Goal: Find specific page/section: Find specific page/section

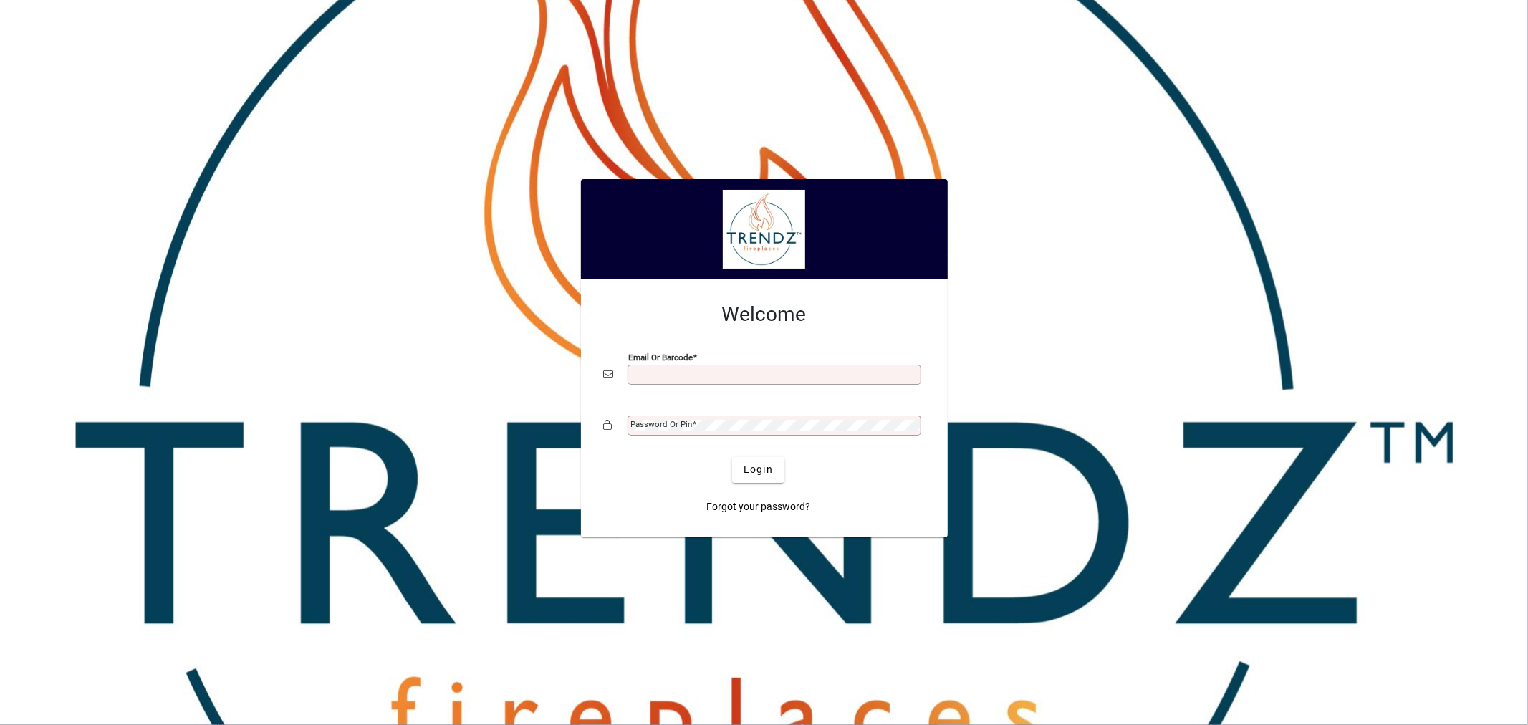
click at [640, 372] on input "Email or Barcode" at bounding box center [775, 374] width 289 height 11
type input "**********"
click at [775, 461] on span "submit" at bounding box center [758, 470] width 52 height 34
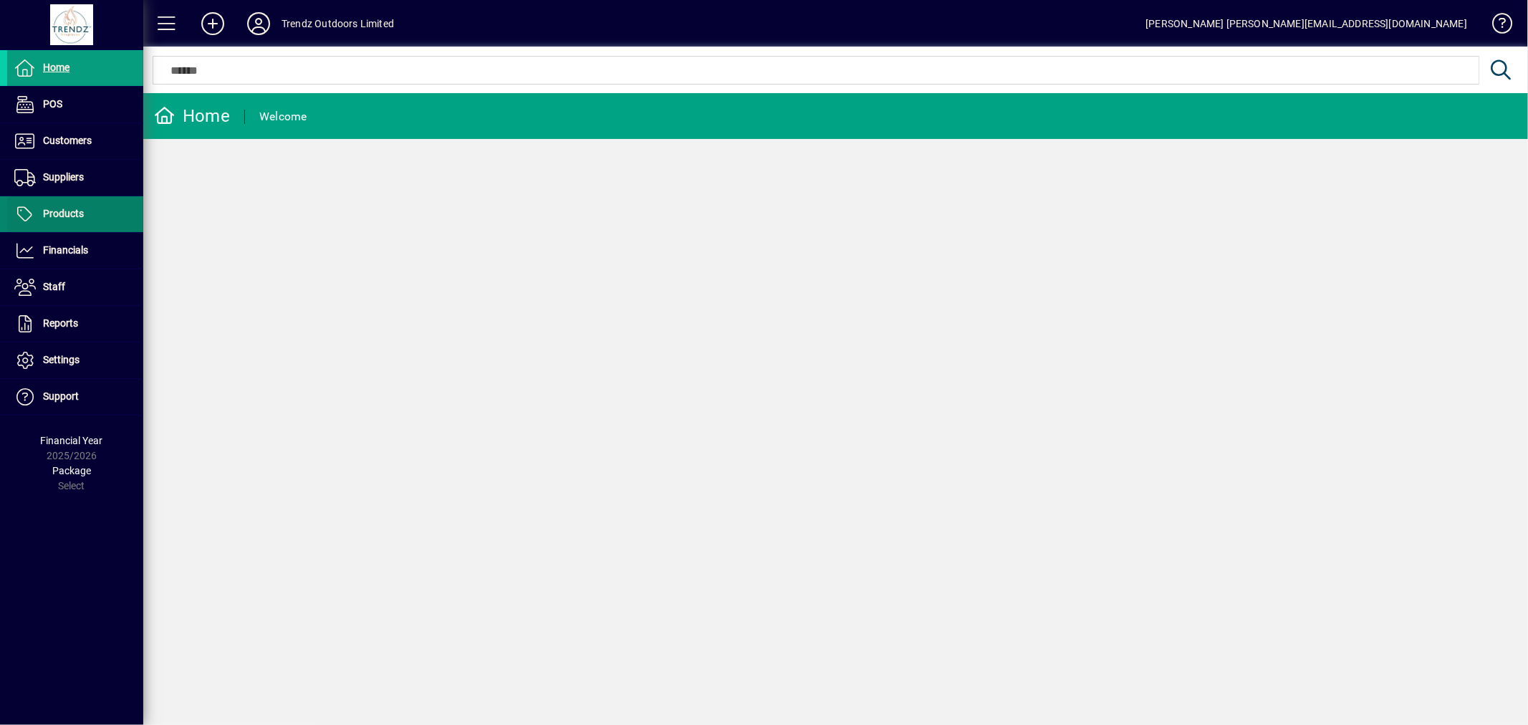
drag, startPoint x: 53, startPoint y: 144, endPoint x: 79, endPoint y: 208, distance: 69.4
click at [53, 144] on span "Customers" at bounding box center [67, 140] width 49 height 11
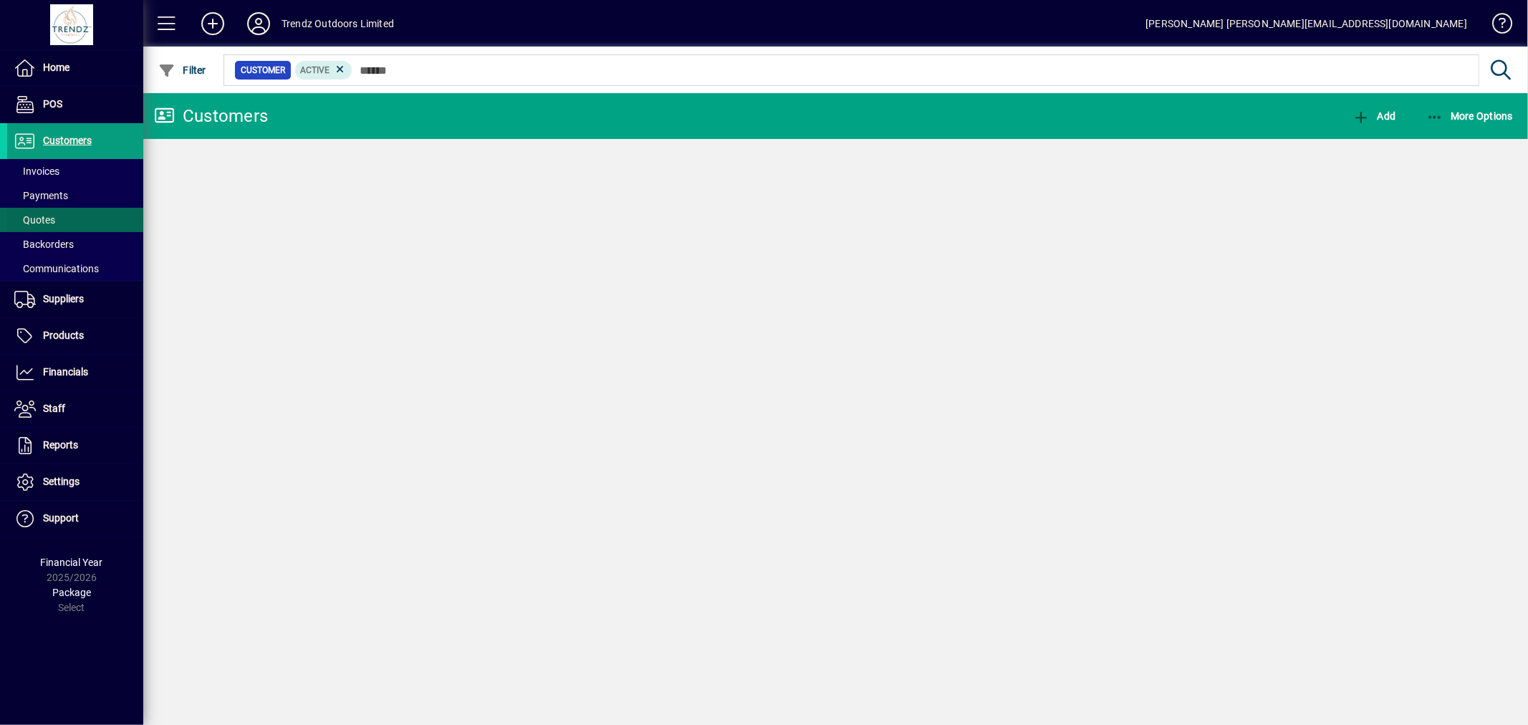
click at [63, 209] on span at bounding box center [75, 220] width 136 height 34
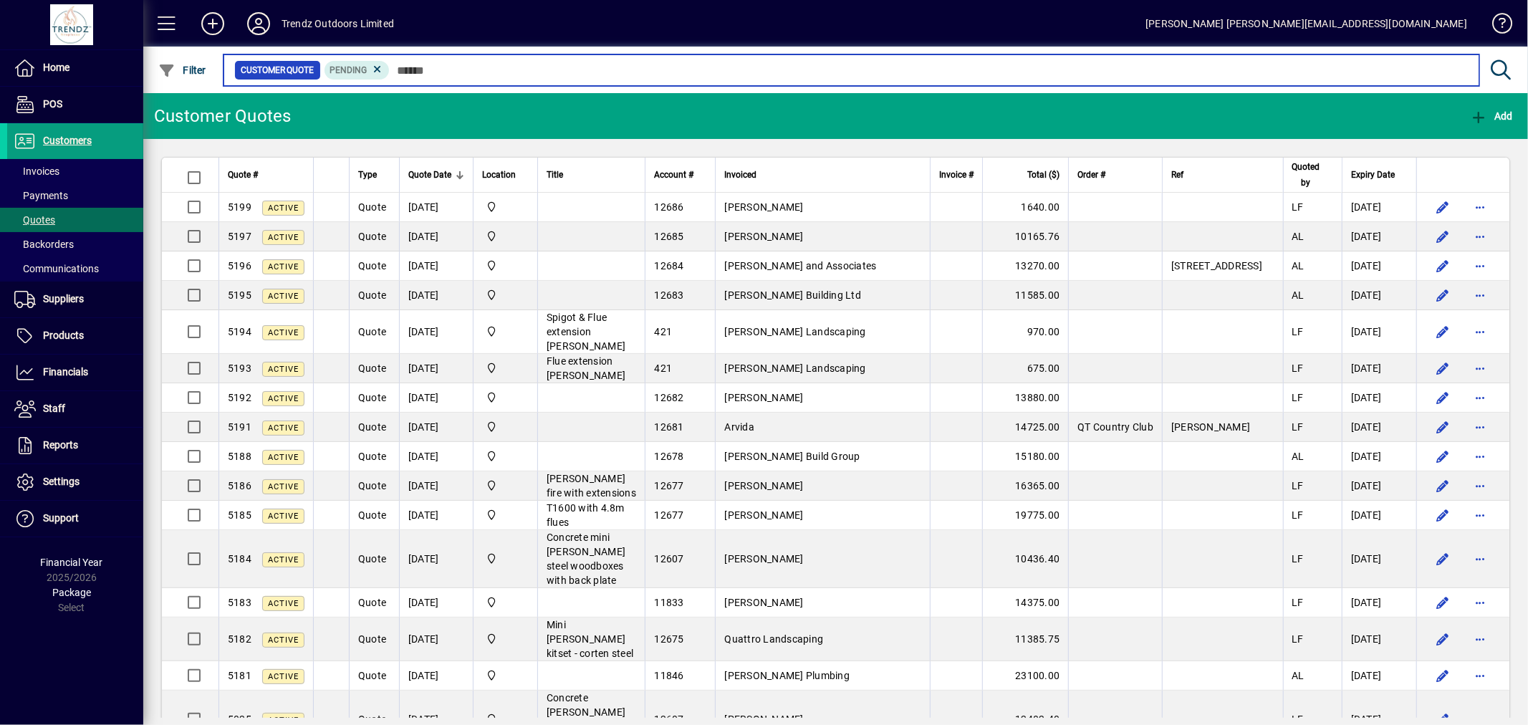
type input "*"
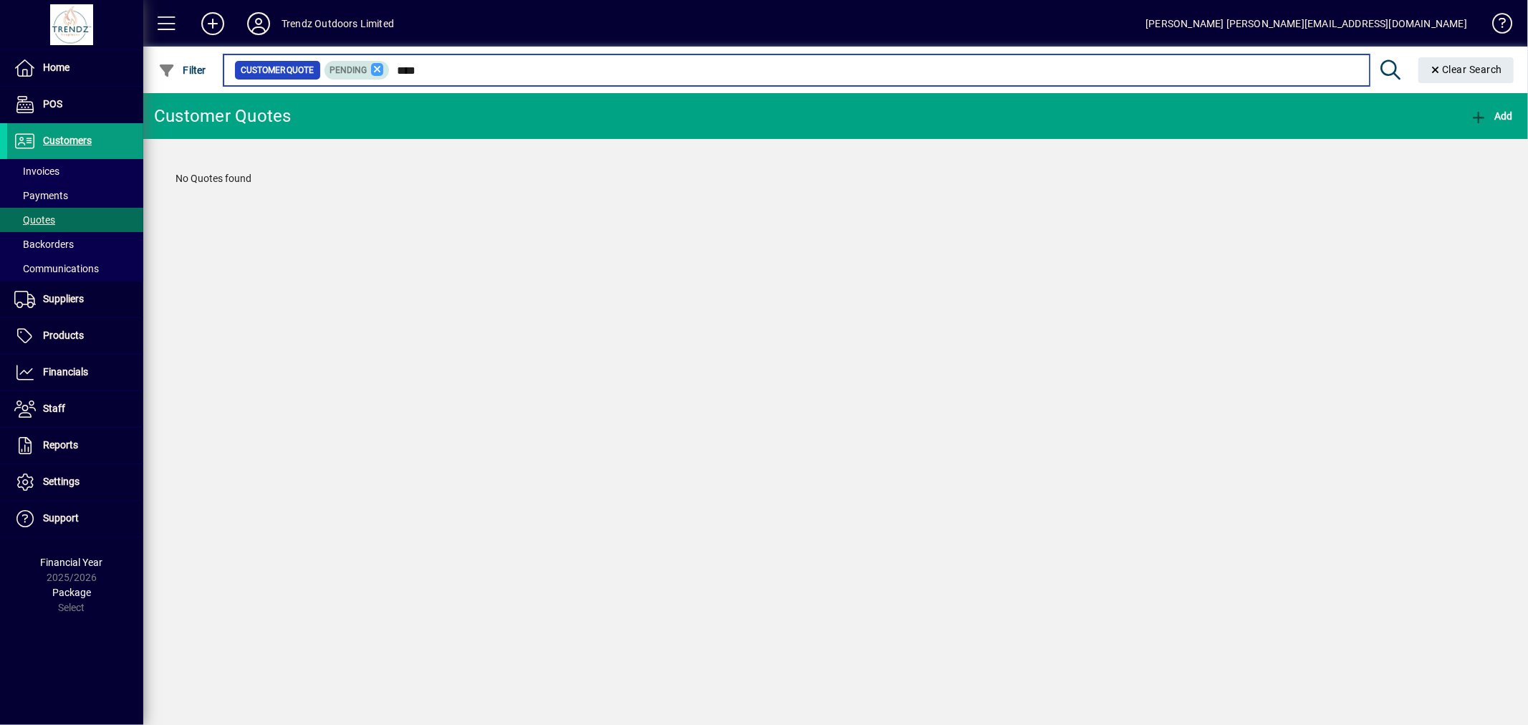
type input "****"
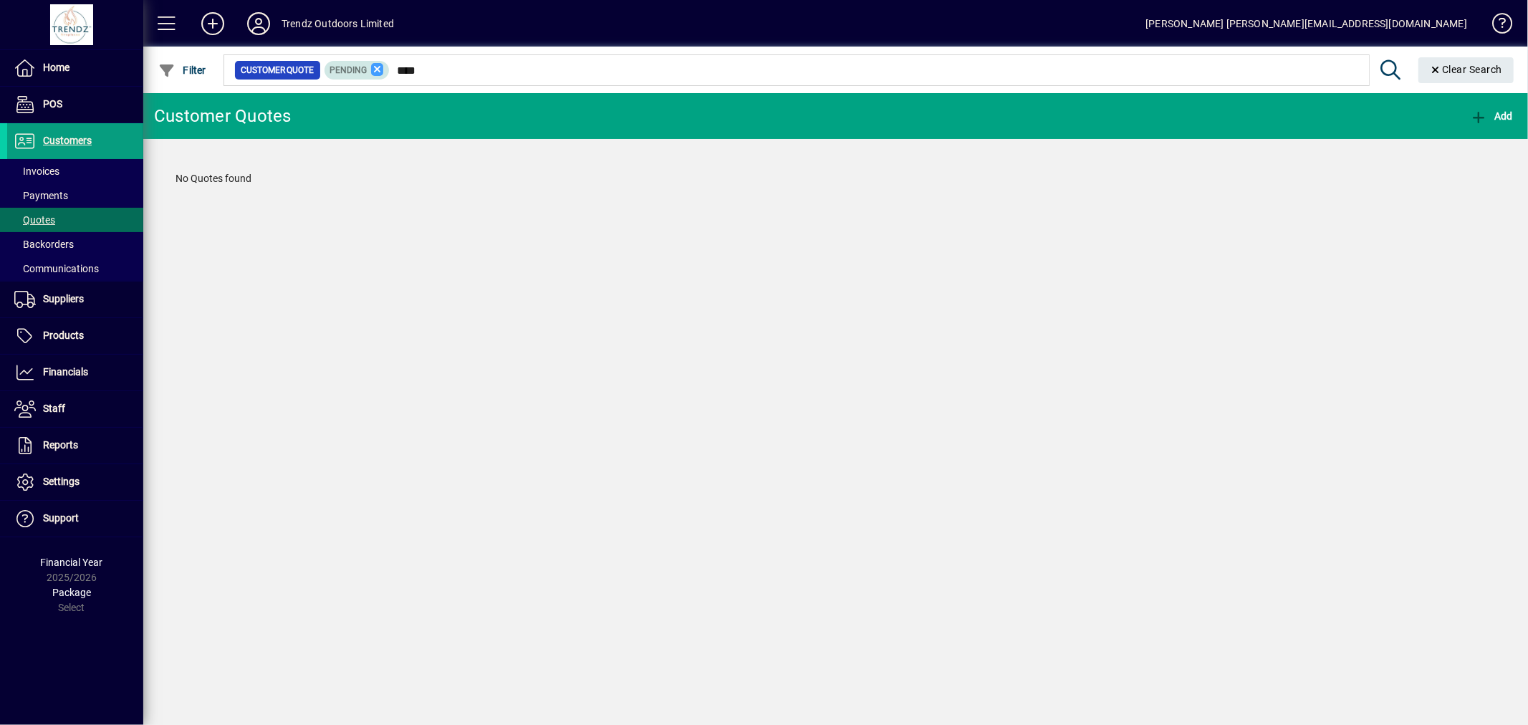
click at [371, 69] on icon at bounding box center [377, 69] width 13 height 13
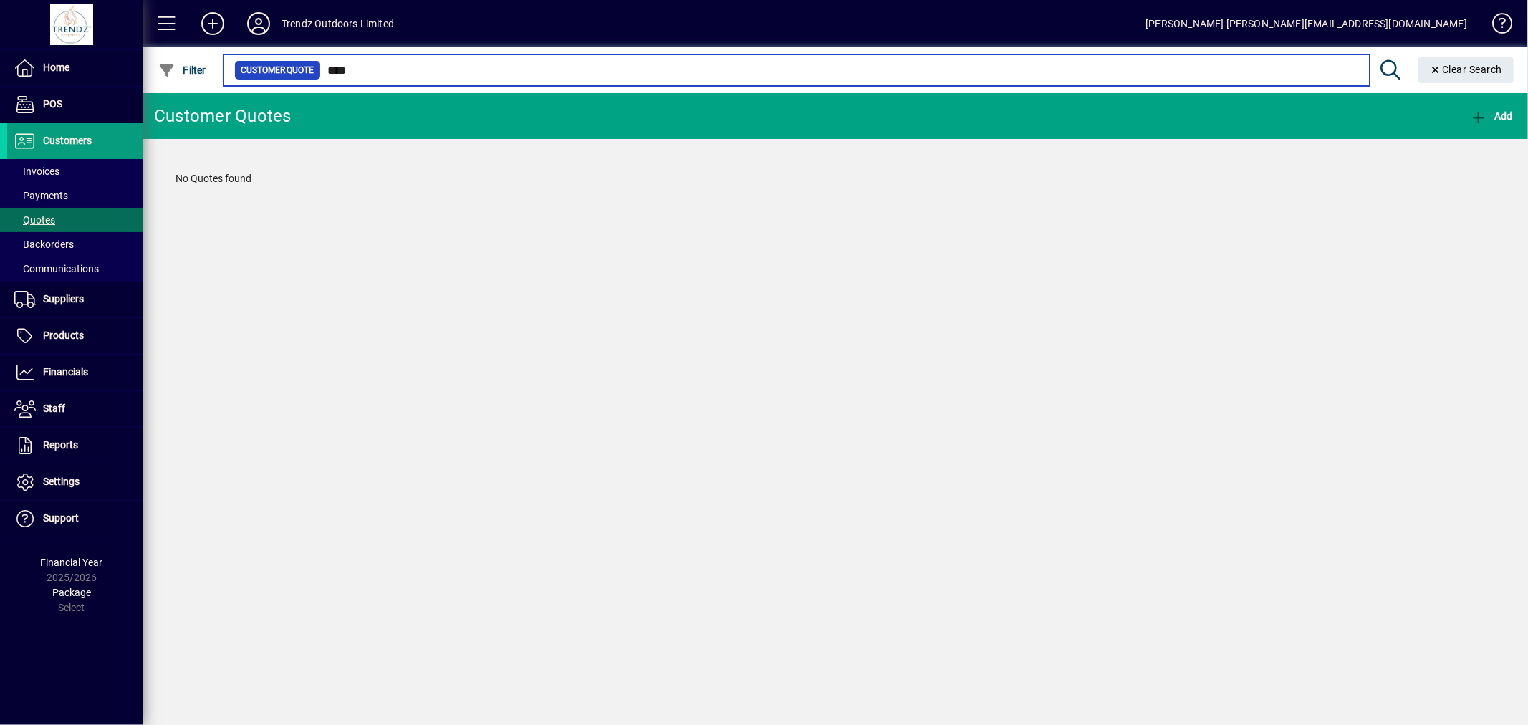
drag, startPoint x: 316, startPoint y: 84, endPoint x: 310, endPoint y: 90, distance: 8.1
click at [309, 89] on div "Customer Quote **** Clear Search" at bounding box center [870, 70] width 1299 height 47
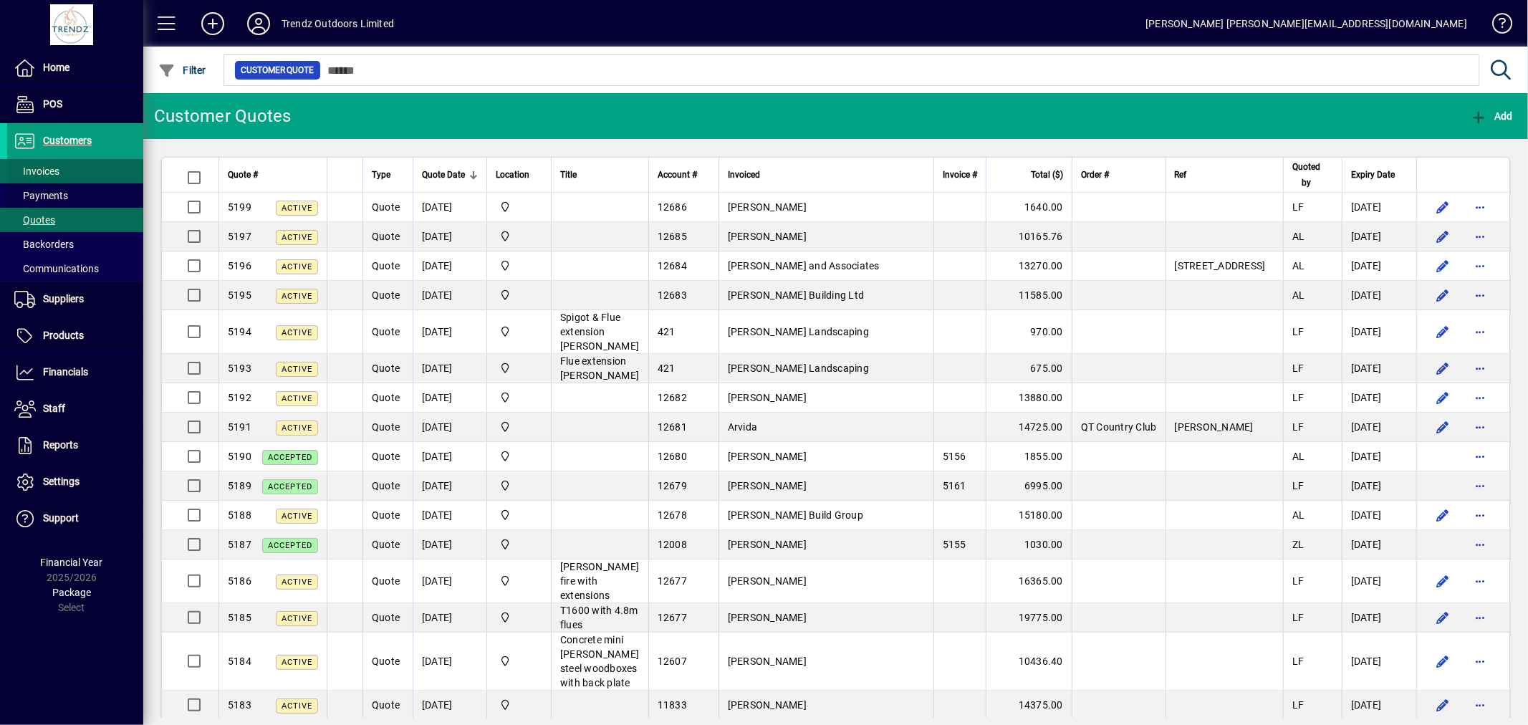
click at [62, 165] on span at bounding box center [75, 171] width 136 height 34
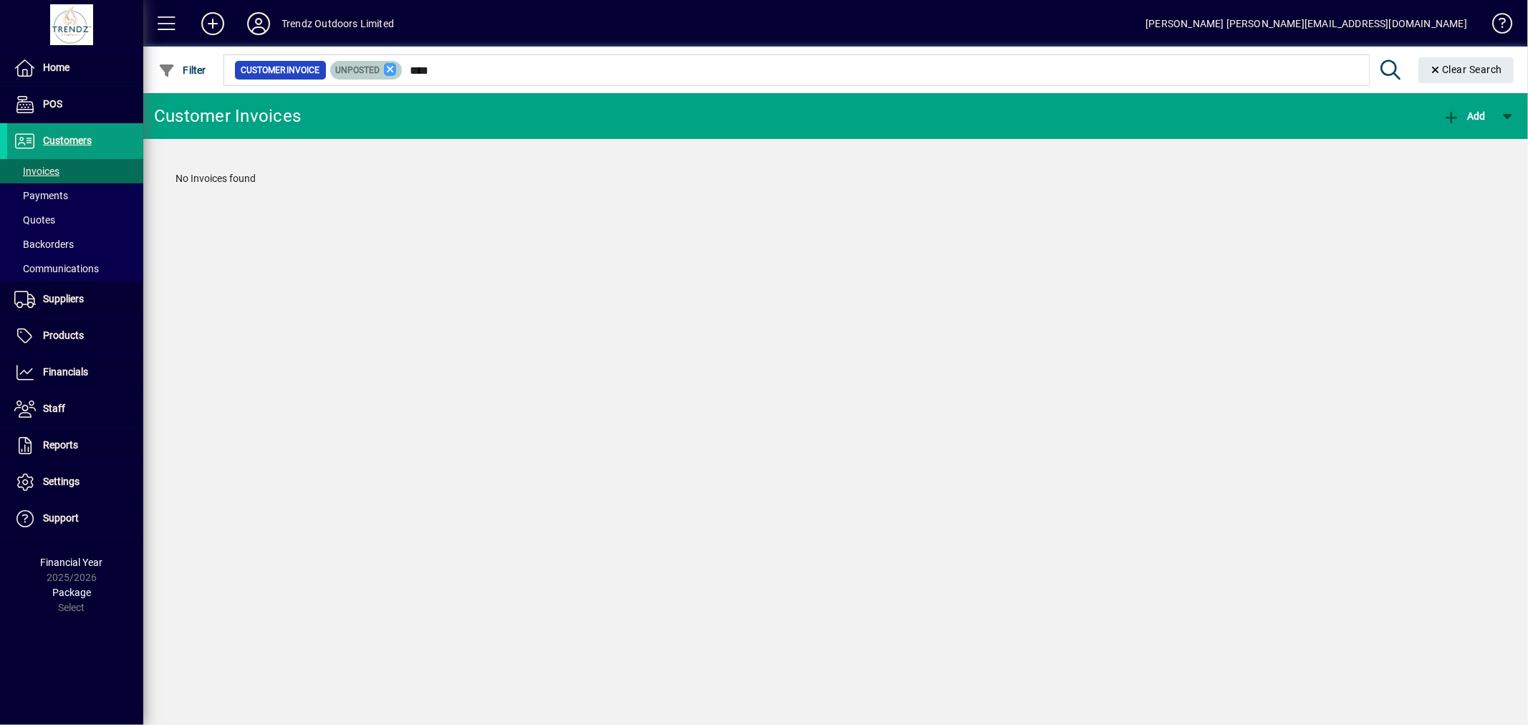
click at [392, 69] on icon at bounding box center [390, 69] width 13 height 13
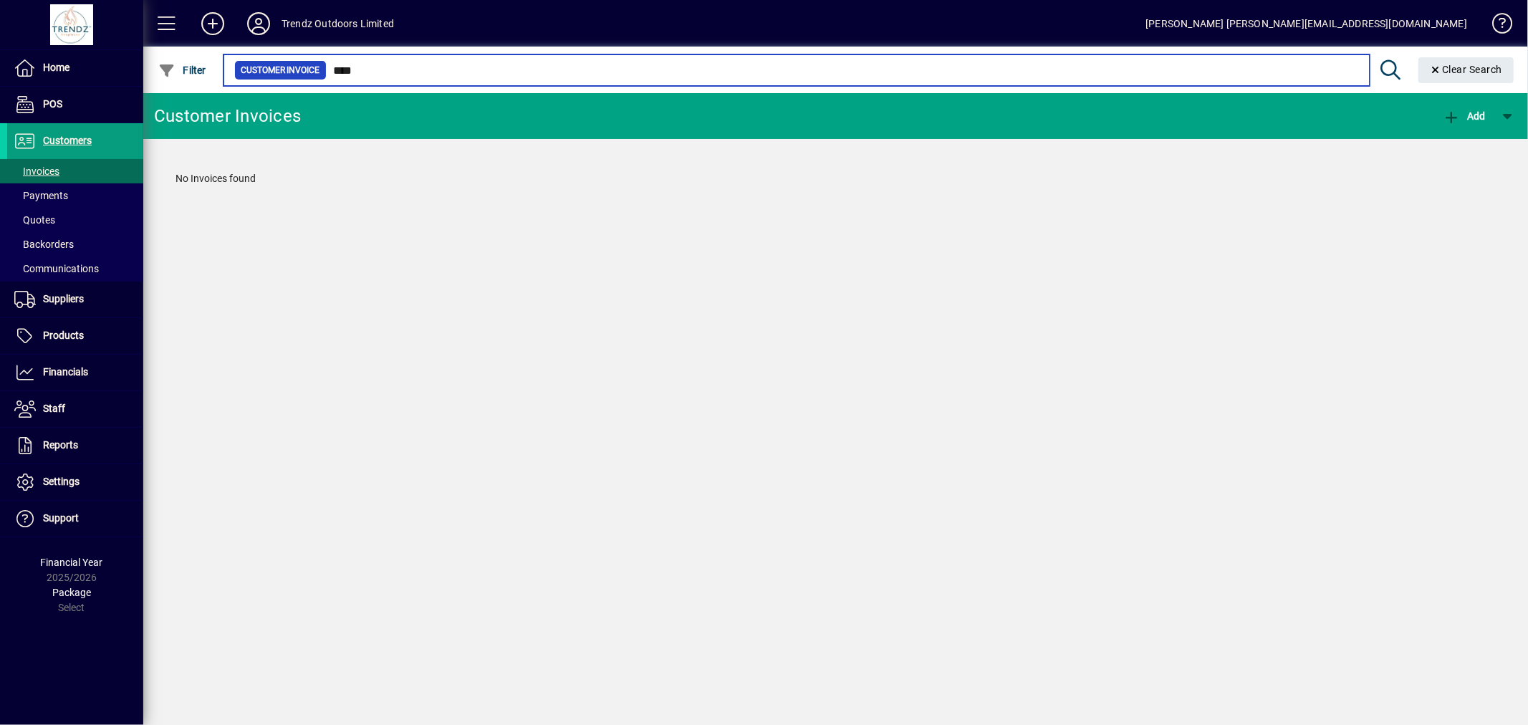
drag, startPoint x: 389, startPoint y: 75, endPoint x: 344, endPoint y: 88, distance: 46.2
click at [344, 88] on div "Customer Invoice **** Clear Search" at bounding box center [870, 70] width 1299 height 47
type input "*"
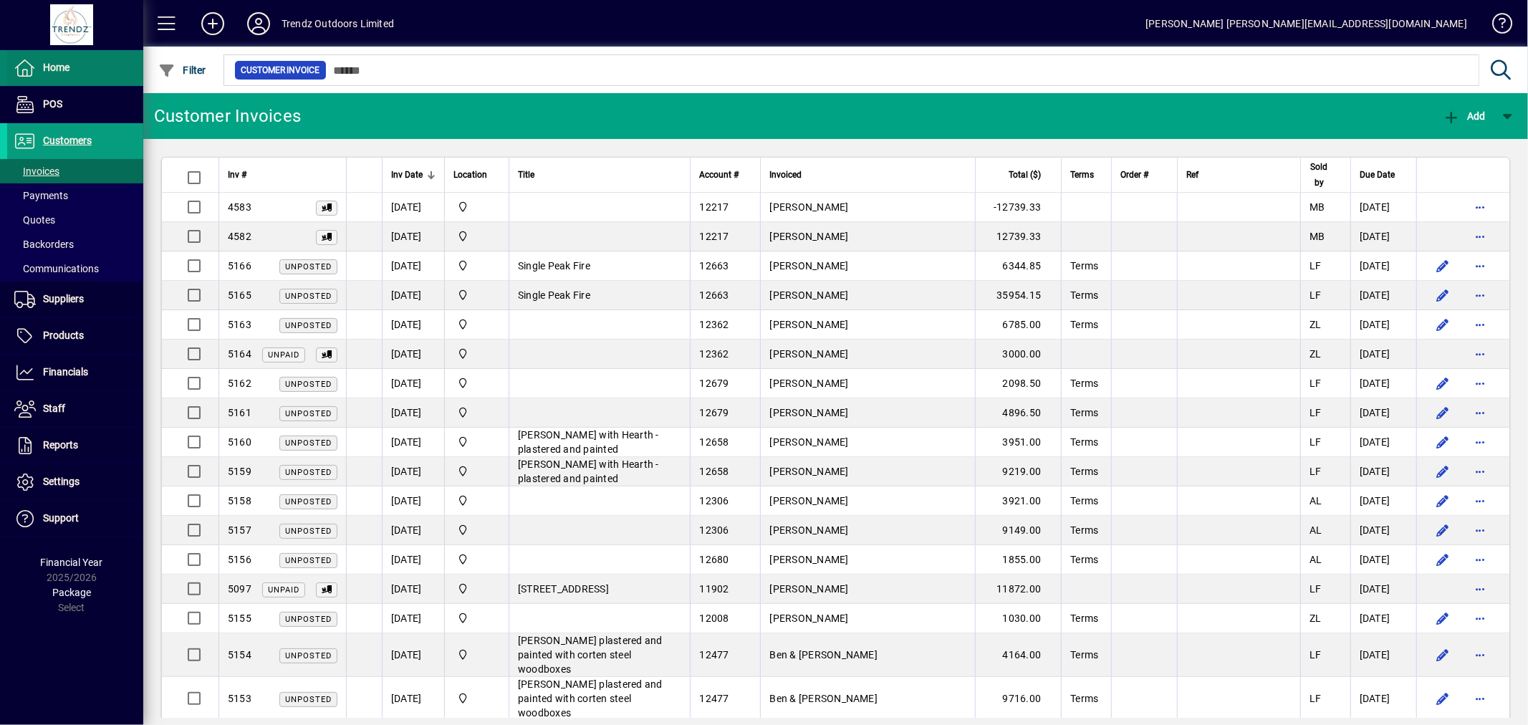
drag, startPoint x: 57, startPoint y: 86, endPoint x: 66, endPoint y: 81, distance: 9.9
click at [65, 81] on span at bounding box center [75, 68] width 136 height 34
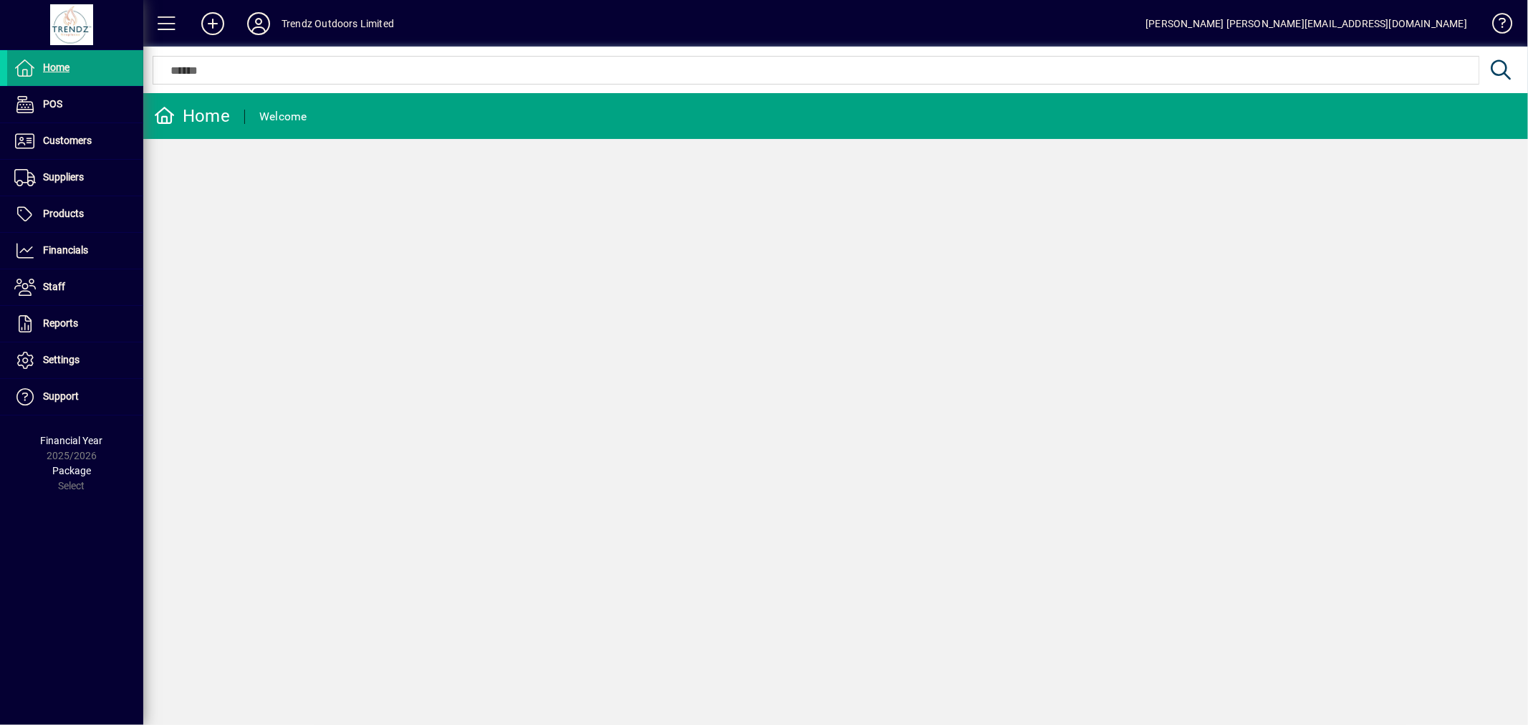
drag, startPoint x: 597, startPoint y: 324, endPoint x: 783, endPoint y: 6, distance: 368.1
click at [597, 324] on div "Home Welcome" at bounding box center [835, 409] width 1384 height 632
drag, startPoint x: 79, startPoint y: 152, endPoint x: 73, endPoint y: 169, distance: 18.1
click at [79, 152] on span at bounding box center [75, 141] width 136 height 34
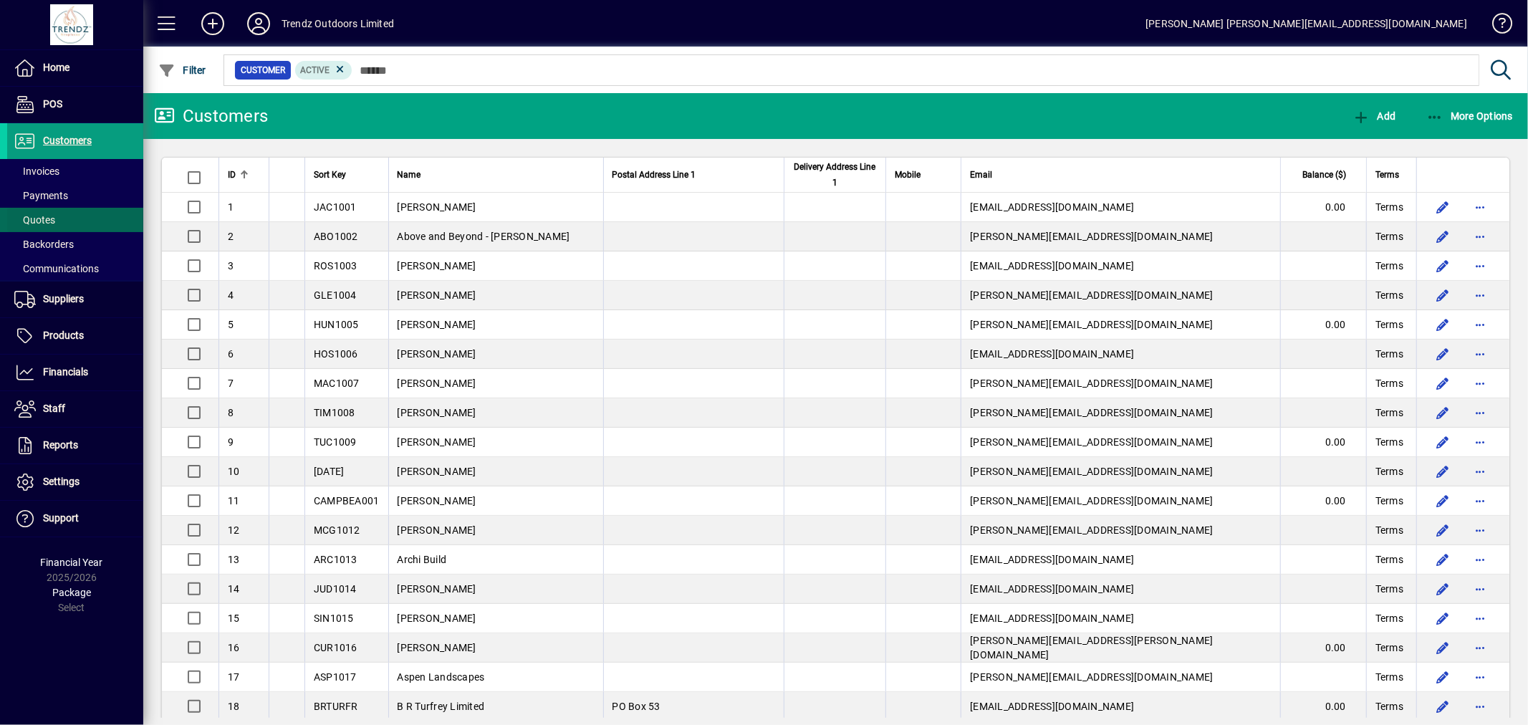
click at [47, 220] on span "Quotes" at bounding box center [34, 219] width 41 height 11
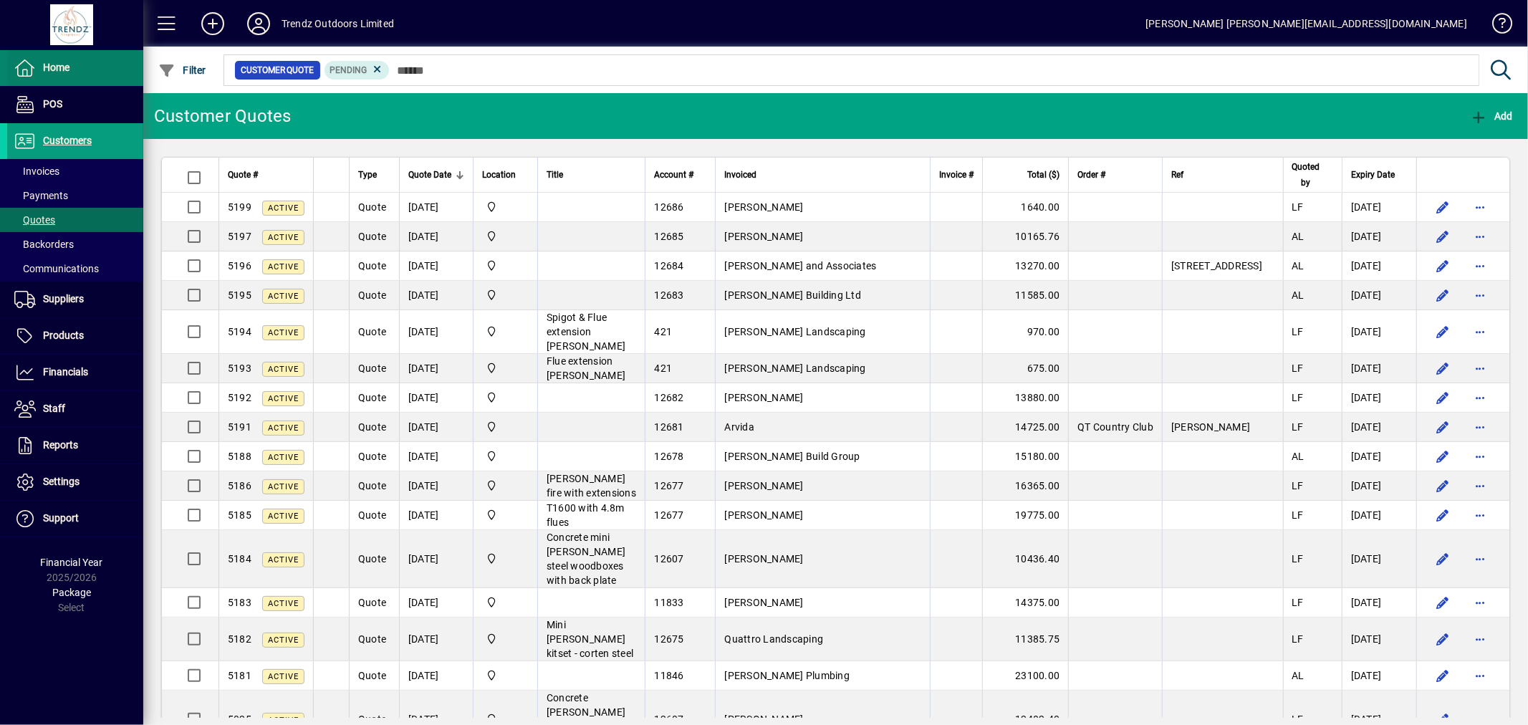
click at [66, 76] on span "Home" at bounding box center [38, 67] width 62 height 17
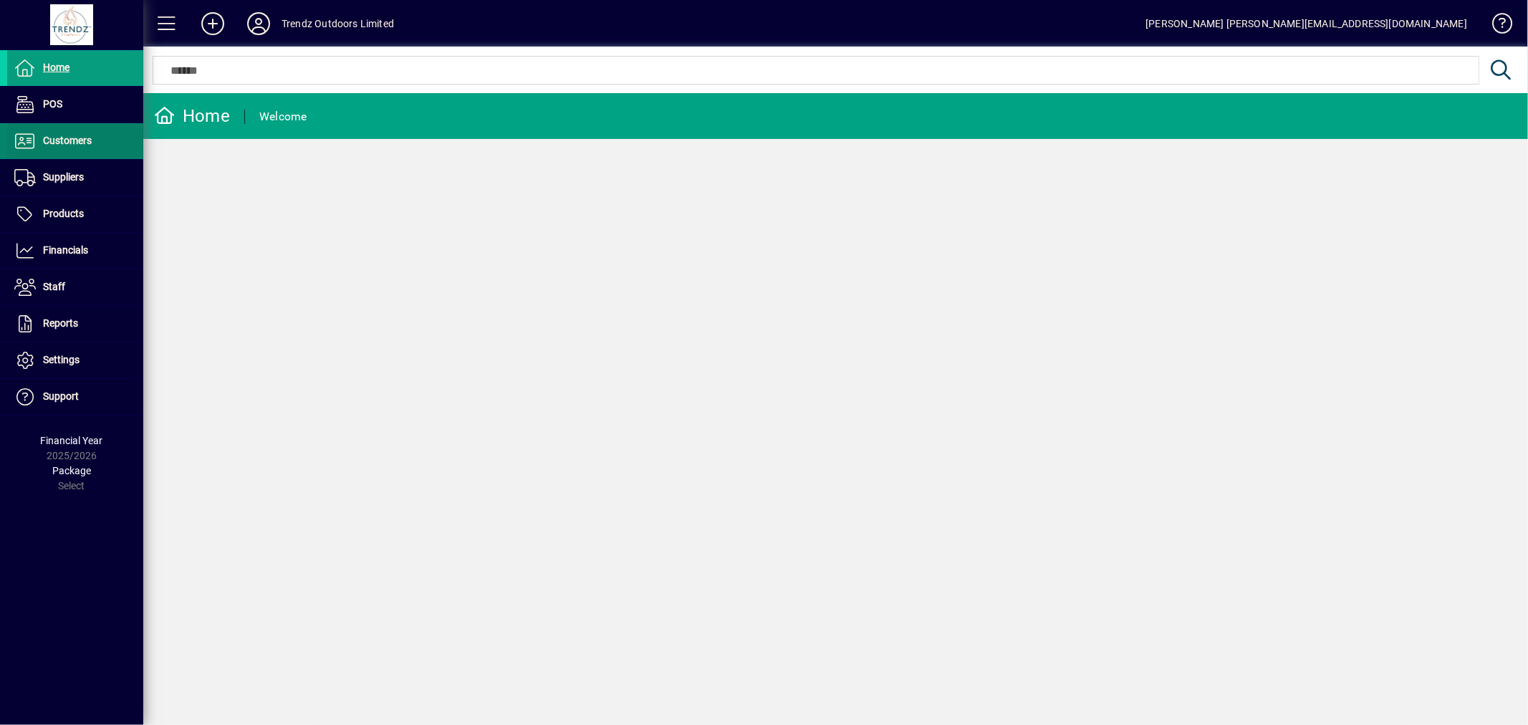
drag, startPoint x: 59, startPoint y: 136, endPoint x: 54, endPoint y: 130, distance: 8.2
click at [59, 136] on span "Customers" at bounding box center [67, 140] width 49 height 11
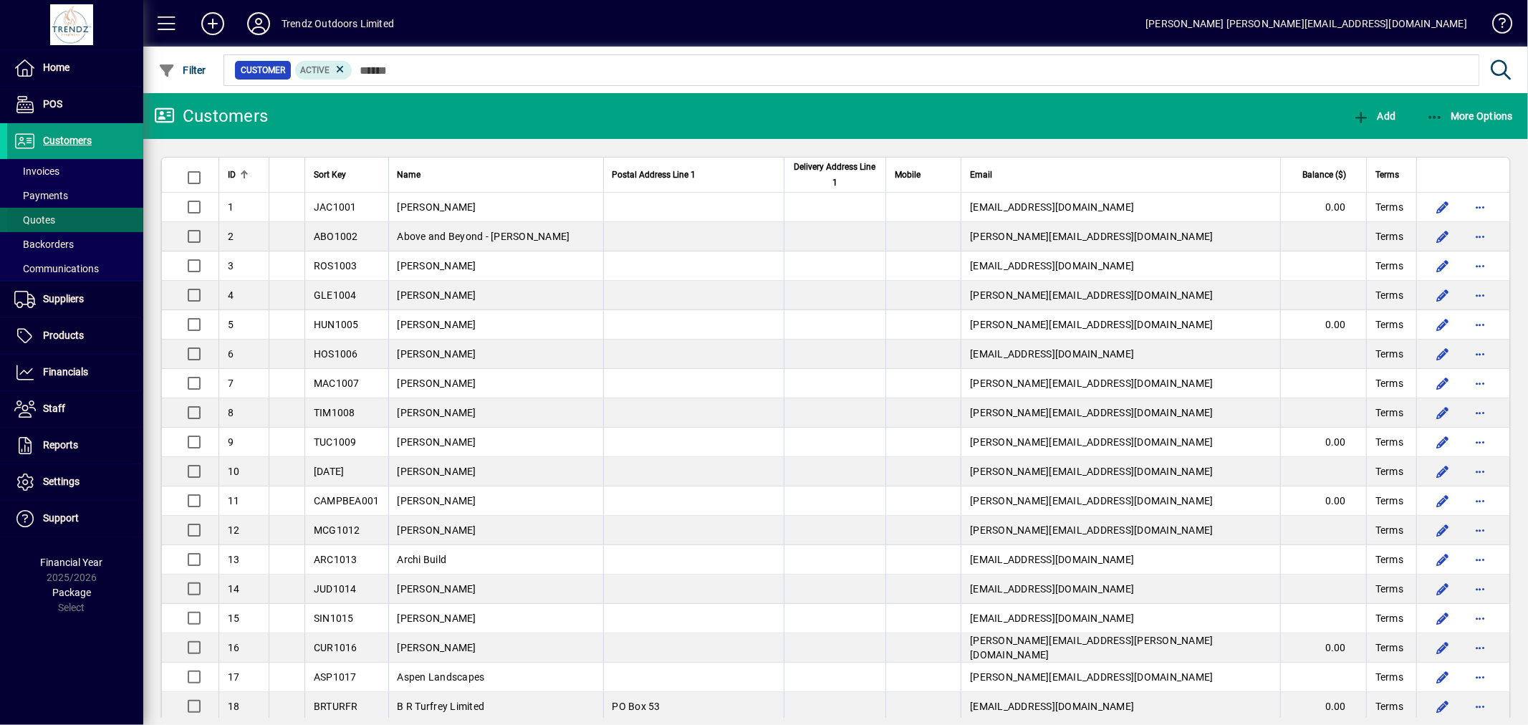
click at [64, 215] on span at bounding box center [75, 220] width 136 height 34
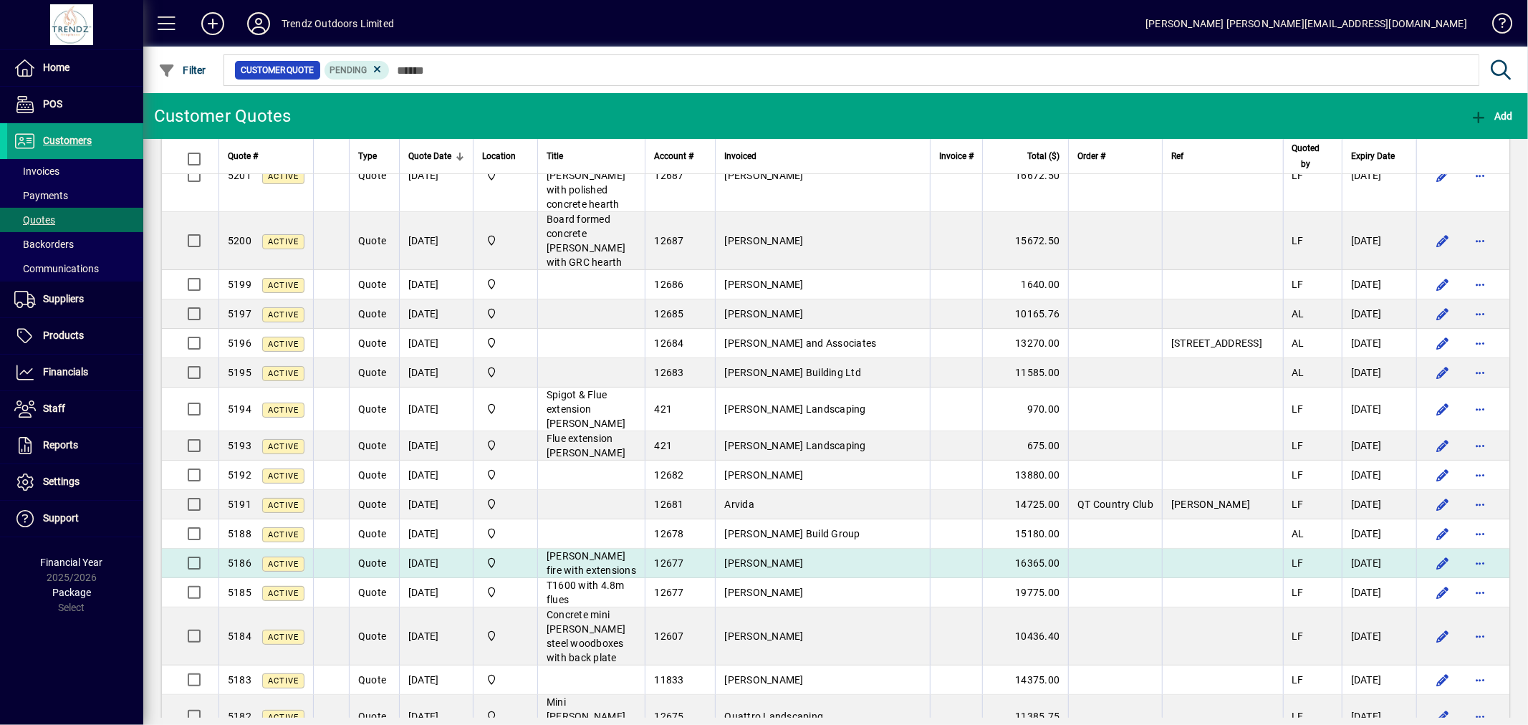
scroll to position [159, 0]
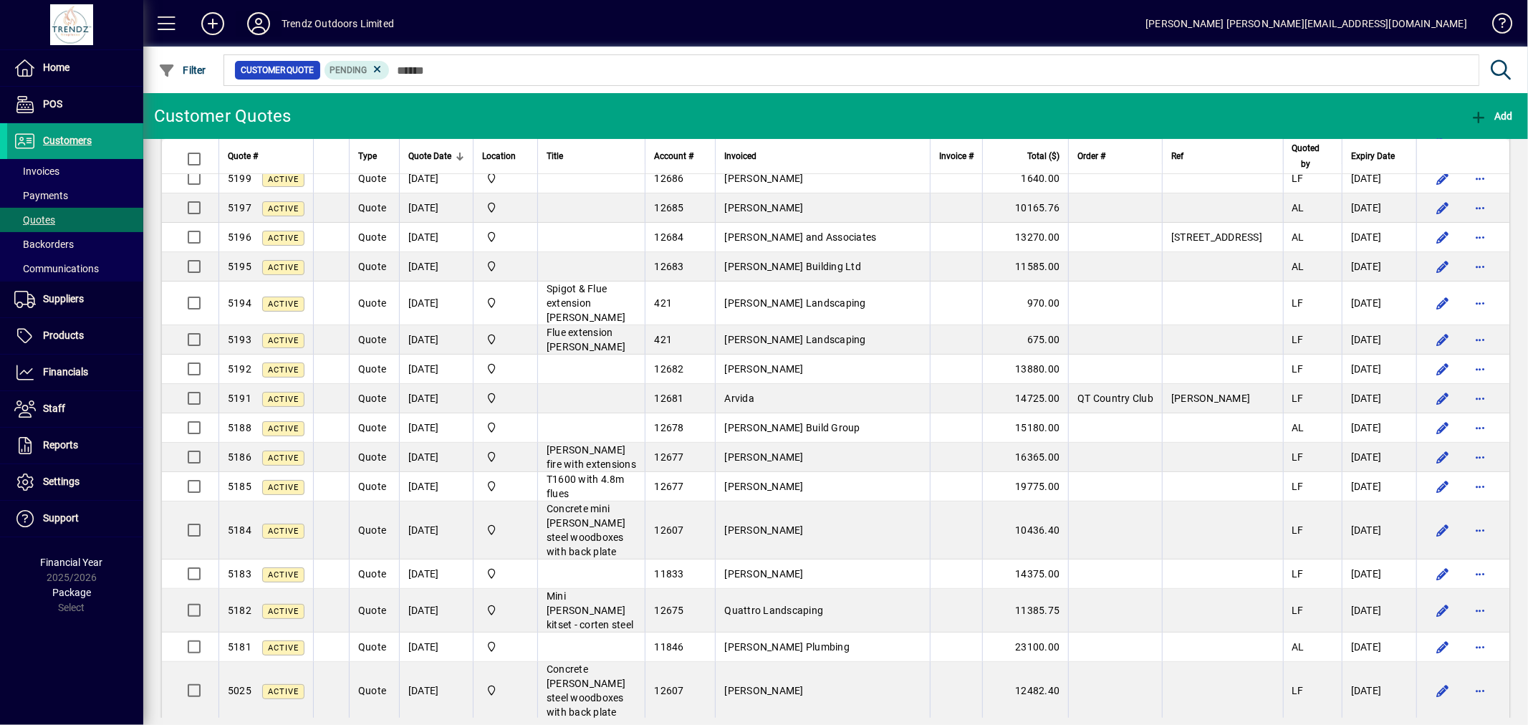
click at [256, 17] on icon at bounding box center [258, 23] width 29 height 23
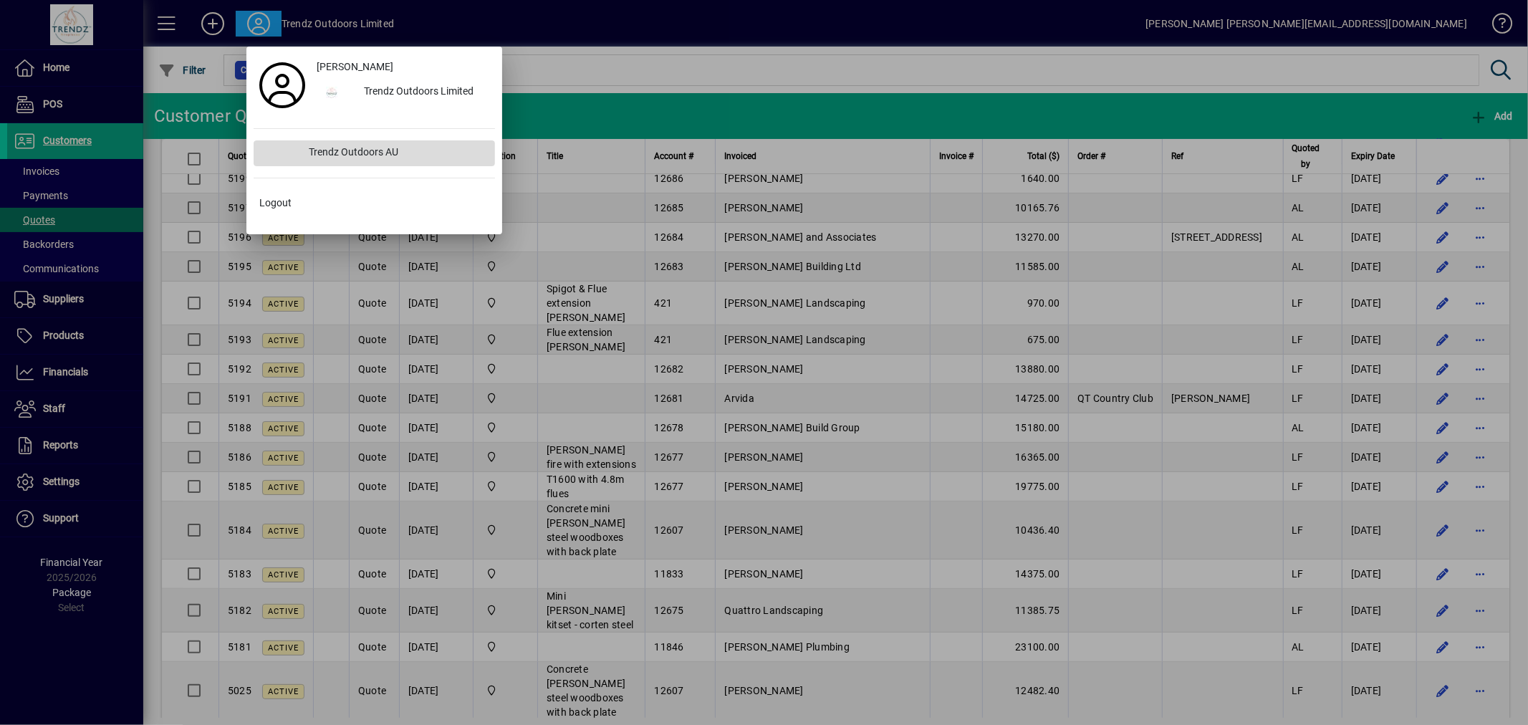
click at [367, 144] on div "Trendz Outdoors AU" at bounding box center [396, 153] width 197 height 26
